Goal: Information Seeking & Learning: Check status

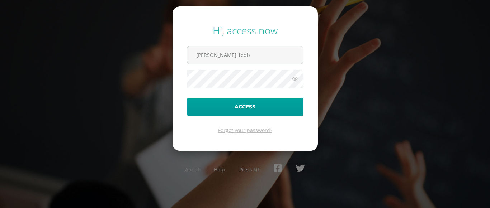
type input "[PERSON_NAME][EMAIL_ADDRESS][DOMAIN_NAME]"
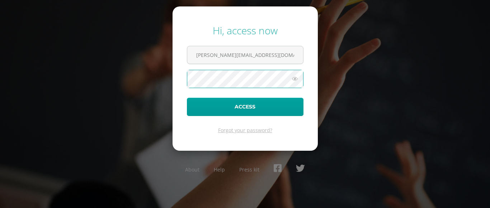
click at [187, 98] on button "Access" at bounding box center [245, 107] width 117 height 18
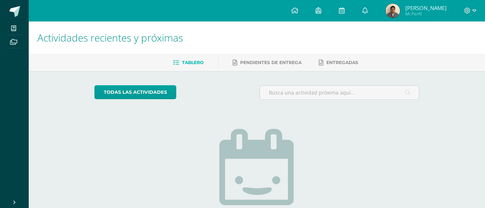
click at [396, 9] on img at bounding box center [392, 11] width 14 height 14
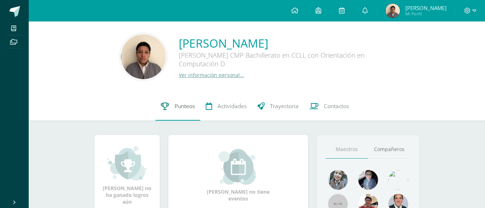
click at [179, 101] on link "Punteos" at bounding box center [177, 106] width 45 height 29
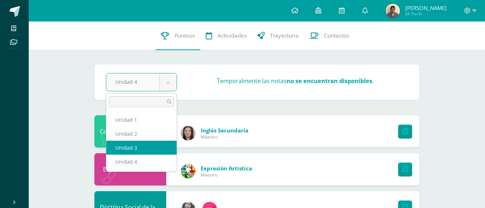
select select "Unidad 3"
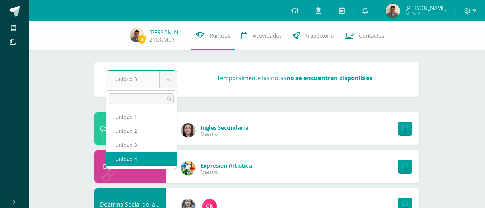
select select "Unidad 4"
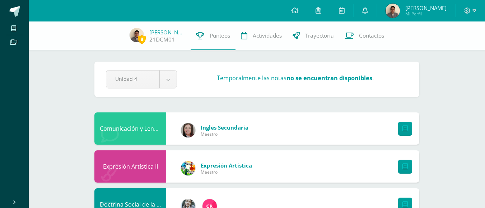
click at [373, 13] on link at bounding box center [364, 11] width 23 height 22
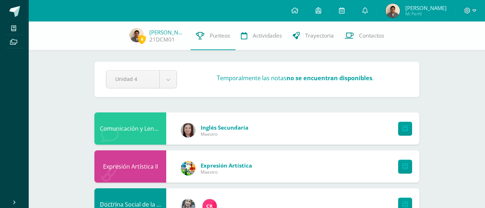
click at [254, 64] on div "Pendiente Unidad 4 Unidad 1 Unidad 2 Unidad 3 Unidad 4 Temporalmente las notas …" at bounding box center [256, 80] width 325 height 36
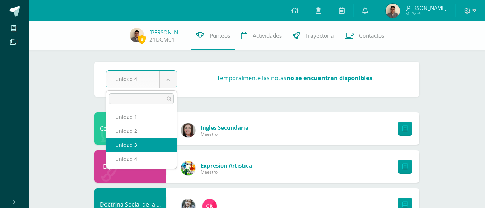
select select "Unidad 3"
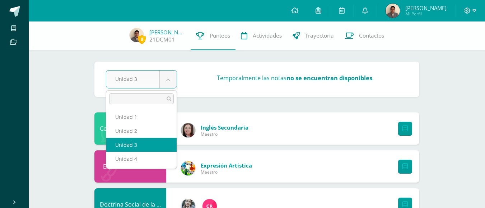
drag, startPoint x: 166, startPoint y: 87, endPoint x: 166, endPoint y: 79, distance: 7.9
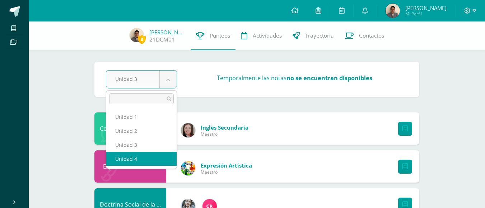
select select "Unidad 4"
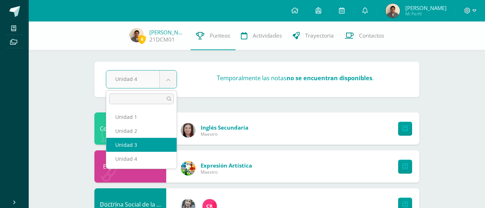
select select "Unidad 3"
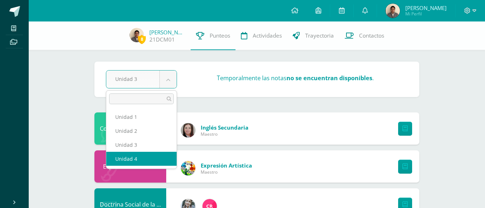
select select "Unidad 4"
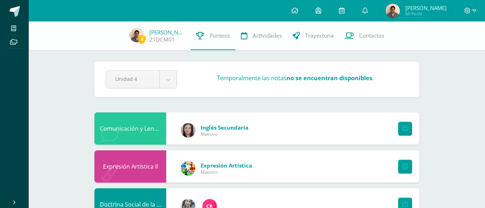
click at [423, 38] on div "8 Diego Chamalé 21DCM01 Punteos Actividades Trayectoria Contactos" at bounding box center [242, 36] width 485 height 29
click at [372, 12] on link at bounding box center [364, 11] width 23 height 22
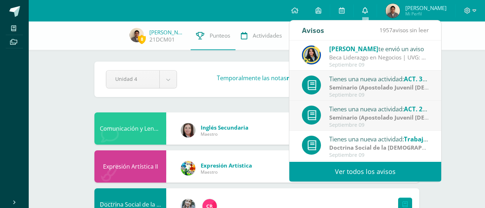
click at [363, 14] on span at bounding box center [365, 11] width 6 height 8
